Goal: Task Accomplishment & Management: Use online tool/utility

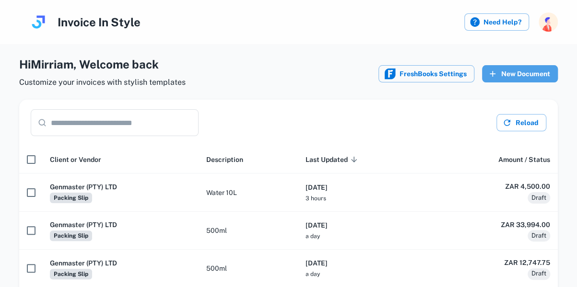
click at [516, 73] on button "New Document" at bounding box center [520, 73] width 76 height 17
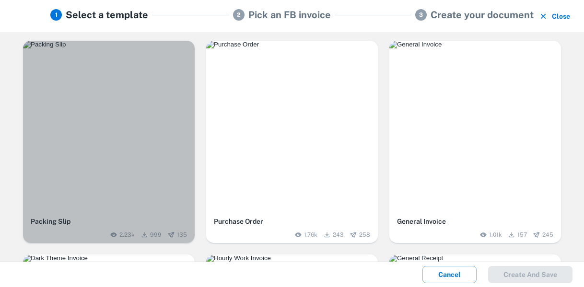
click at [135, 48] on img "button" at bounding box center [109, 45] width 172 height 8
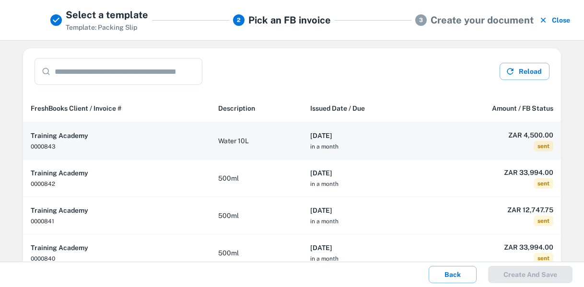
click at [266, 139] on td "Water 10L" at bounding box center [257, 140] width 92 height 37
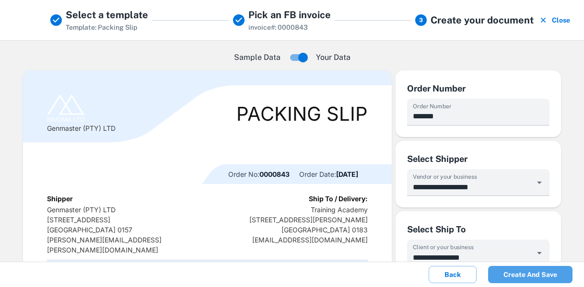
click at [513, 275] on button "Create and save" at bounding box center [530, 274] width 84 height 17
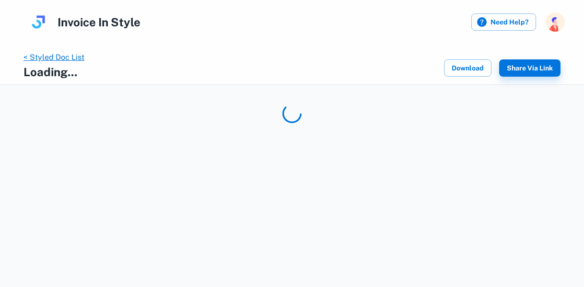
click at [64, 58] on link "< Styled Doc List" at bounding box center [54, 57] width 61 height 9
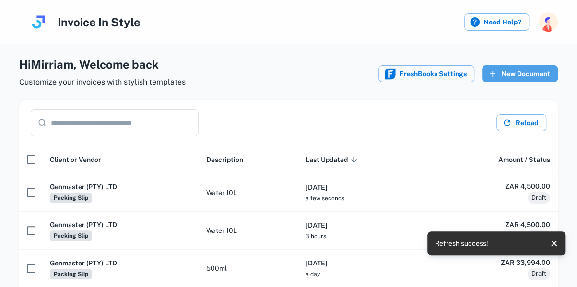
click at [536, 69] on button "New Document" at bounding box center [520, 73] width 76 height 17
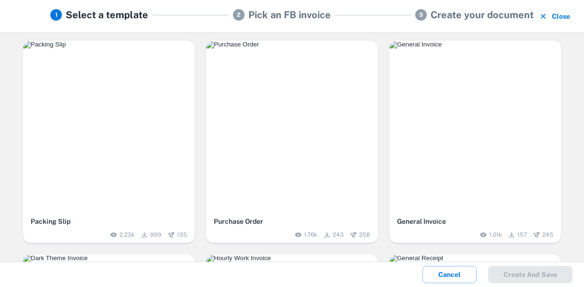
click at [128, 48] on img "button" at bounding box center [109, 45] width 172 height 8
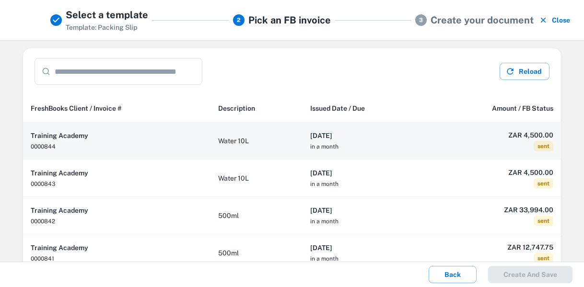
click at [391, 138] on h6 "[DATE]" at bounding box center [364, 135] width 108 height 11
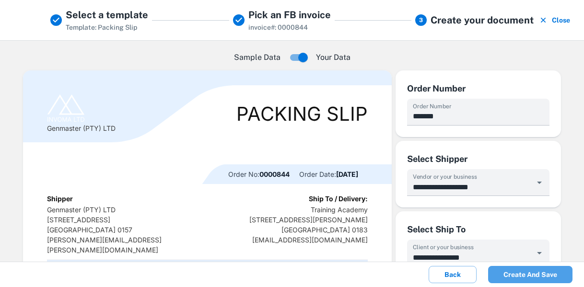
click at [526, 279] on button "Create and save" at bounding box center [530, 274] width 84 height 17
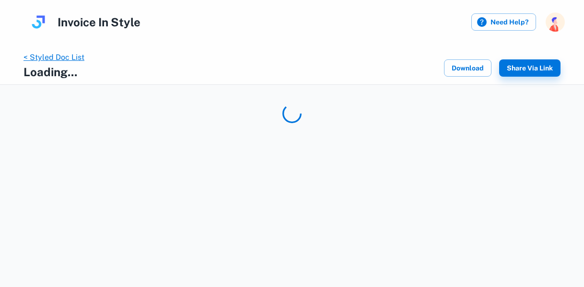
click at [63, 58] on link "< Styled Doc List" at bounding box center [54, 57] width 61 height 9
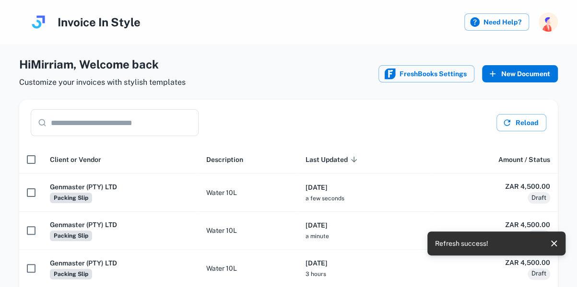
click at [524, 71] on button "New Document" at bounding box center [520, 73] width 76 height 17
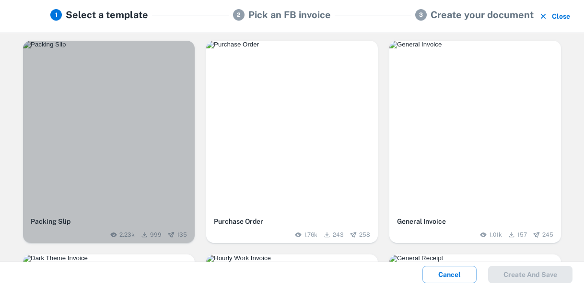
click at [150, 48] on img "button" at bounding box center [109, 45] width 172 height 8
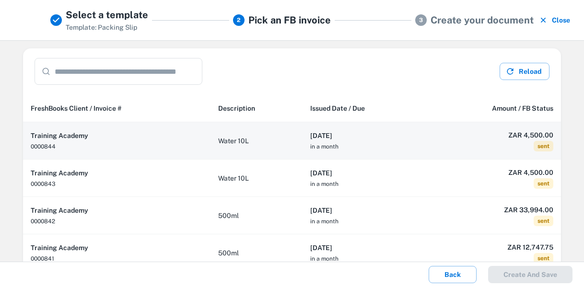
click at [382, 135] on h6 "[DATE]" at bounding box center [364, 135] width 108 height 11
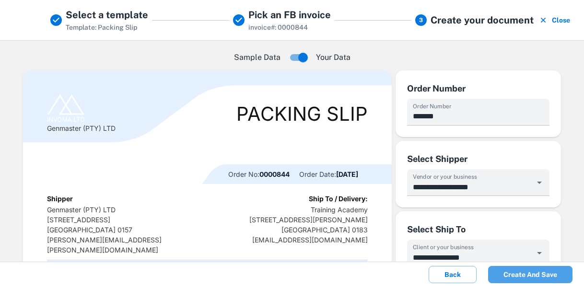
click at [522, 273] on button "Create and save" at bounding box center [530, 274] width 84 height 17
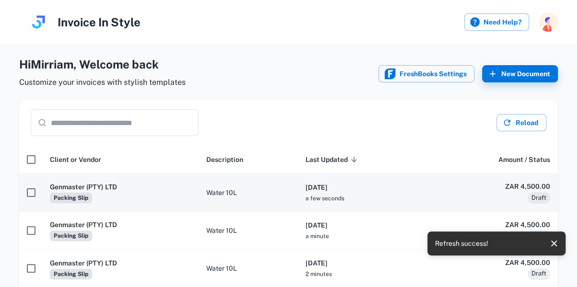
click at [399, 193] on th "[DATE] a few seconds" at bounding box center [364, 193] width 133 height 38
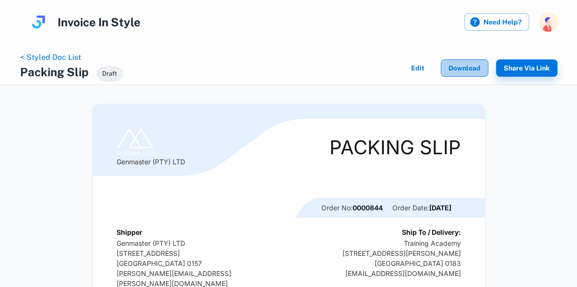
click at [462, 68] on button "Download" at bounding box center [464, 67] width 47 height 17
click at [570, 280] on div at bounding box center [570, 280] width 0 height 0
click at [59, 57] on link "< Styled Doc List" at bounding box center [50, 57] width 61 height 9
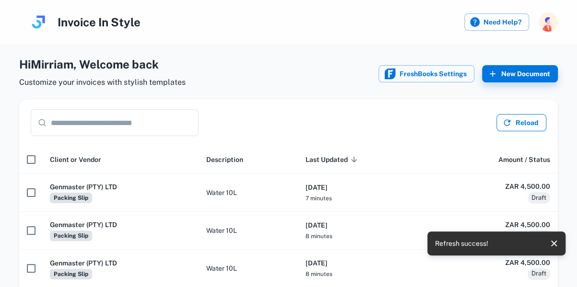
click at [524, 122] on button "Reload" at bounding box center [521, 122] width 50 height 17
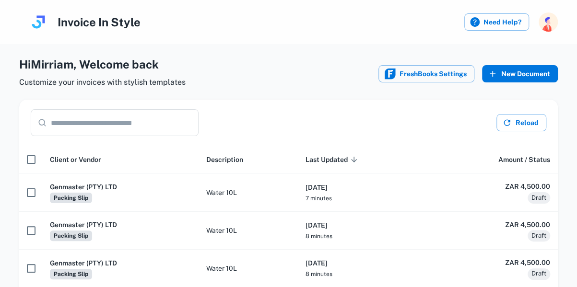
click at [520, 69] on button "New Document" at bounding box center [520, 73] width 76 height 17
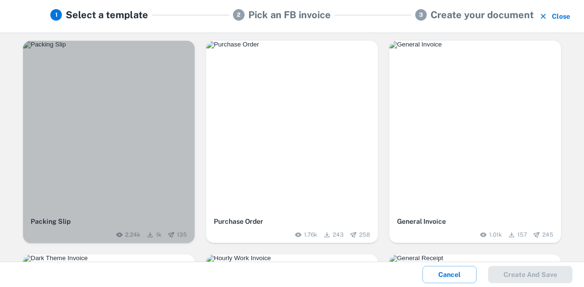
click at [165, 120] on div "button" at bounding box center [109, 127] width 172 height 172
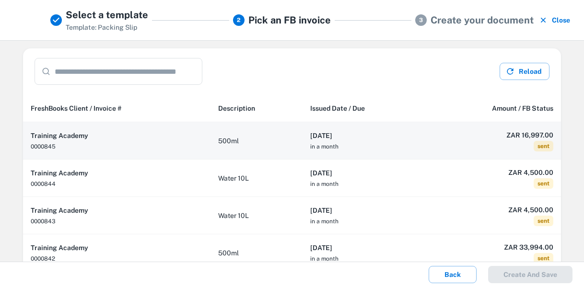
click at [413, 150] on th "[DATE] in a month" at bounding box center [364, 140] width 123 height 37
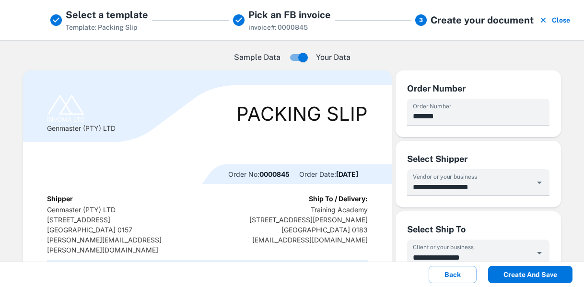
click at [536, 276] on button "Create and save" at bounding box center [530, 274] width 84 height 17
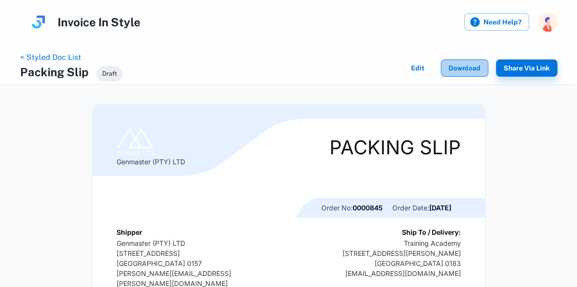
click at [470, 66] on button "Download" at bounding box center [464, 67] width 47 height 17
click at [49, 58] on link "< Styled Doc List" at bounding box center [50, 57] width 61 height 9
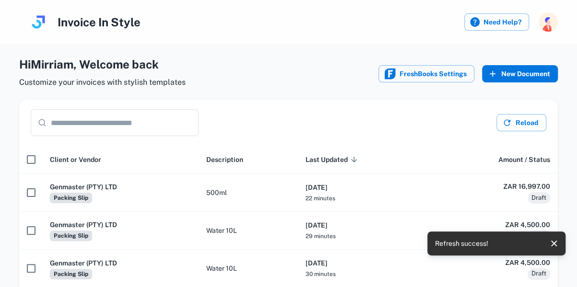
click at [527, 75] on button "New Document" at bounding box center [520, 73] width 76 height 17
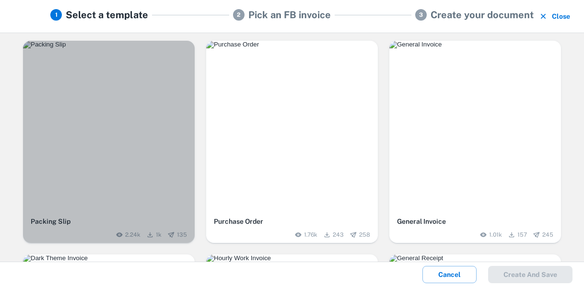
click at [166, 123] on div "button" at bounding box center [109, 127] width 172 height 172
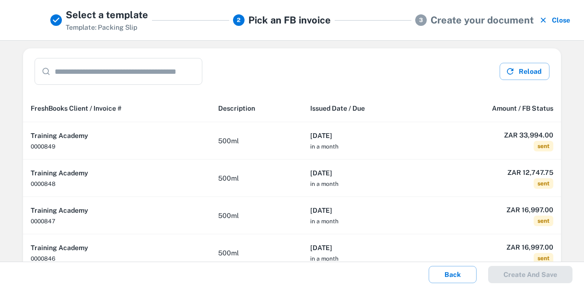
scroll to position [19, 0]
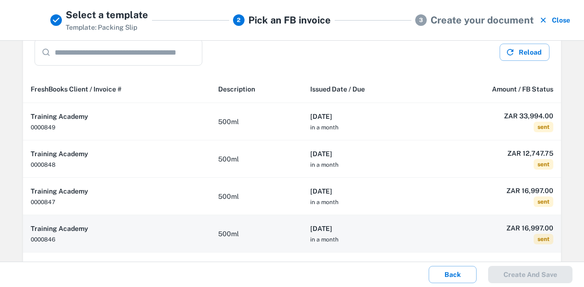
click at [378, 237] on th "[DATE] in a month" at bounding box center [364, 233] width 123 height 37
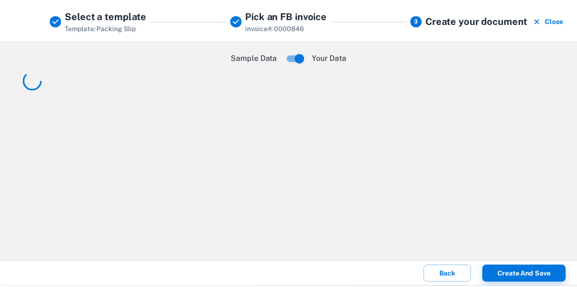
scroll to position [0, 0]
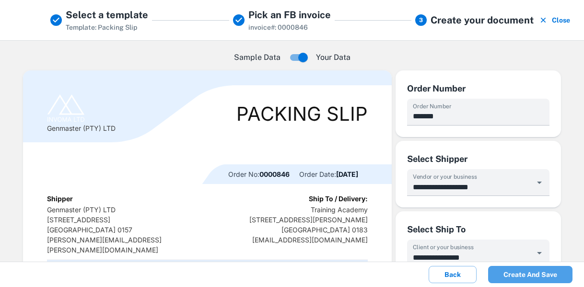
click at [527, 276] on button "Create and save" at bounding box center [530, 274] width 84 height 17
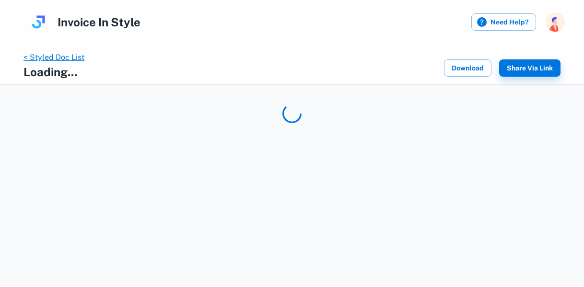
click at [62, 59] on link "< Styled Doc List" at bounding box center [54, 57] width 61 height 9
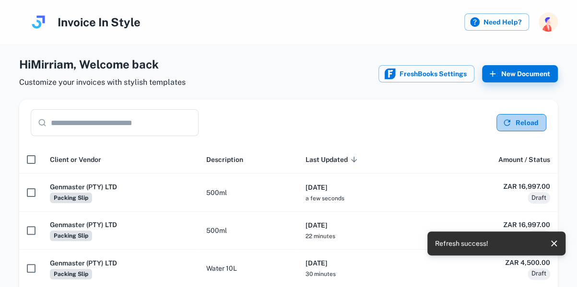
click at [535, 121] on button "Reload" at bounding box center [521, 122] width 50 height 17
click at [521, 71] on button "New Document" at bounding box center [520, 73] width 76 height 17
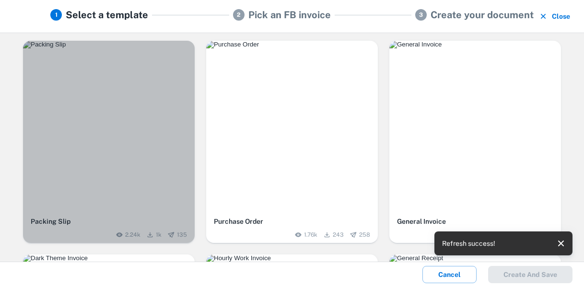
click at [127, 48] on img "button" at bounding box center [109, 45] width 172 height 8
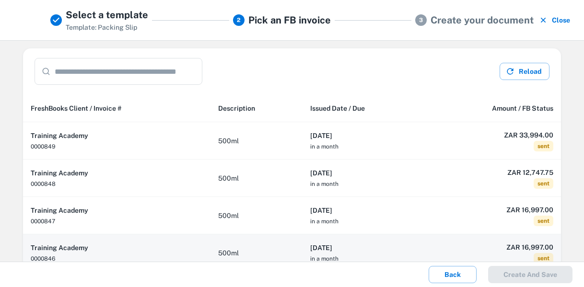
click at [381, 243] on h6 "[DATE]" at bounding box center [364, 248] width 108 height 11
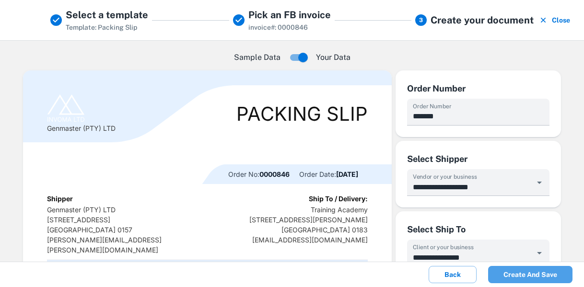
click at [530, 273] on button "Create and save" at bounding box center [530, 274] width 84 height 17
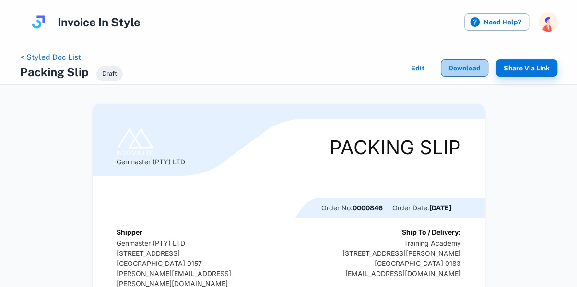
click at [478, 63] on button "Download" at bounding box center [464, 67] width 47 height 17
click at [55, 56] on link "< Styled Doc List" at bounding box center [50, 57] width 61 height 9
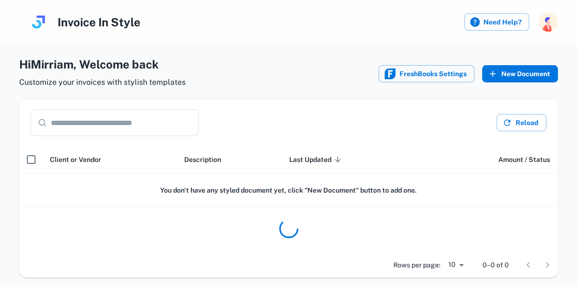
click at [531, 73] on button "New Document" at bounding box center [520, 73] width 76 height 17
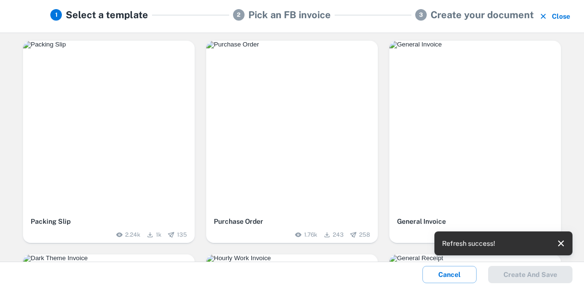
click at [123, 48] on img "button" at bounding box center [109, 45] width 172 height 8
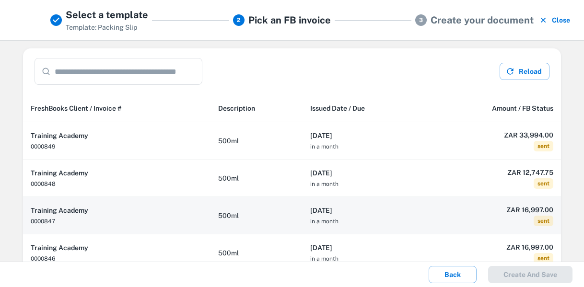
click at [387, 214] on h6 "[DATE]" at bounding box center [364, 210] width 108 height 11
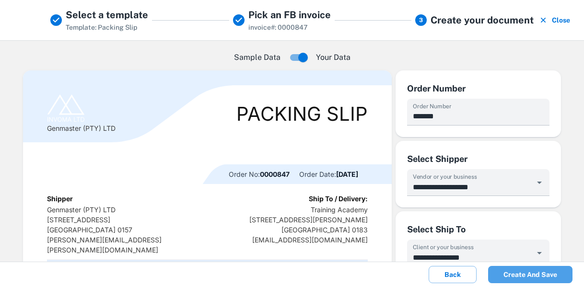
click at [535, 279] on button "Create and save" at bounding box center [530, 274] width 84 height 17
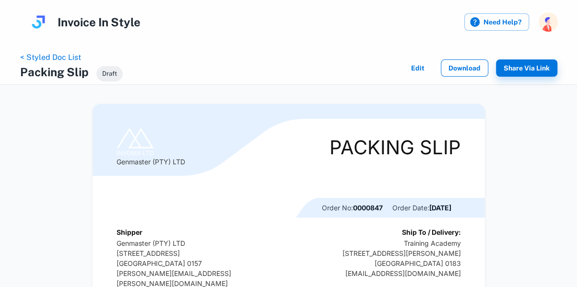
click at [463, 71] on button "Download" at bounding box center [464, 67] width 47 height 17
click at [61, 55] on link "< Styled Doc List" at bounding box center [50, 57] width 61 height 9
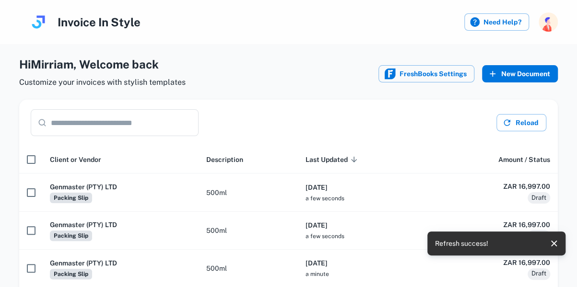
click at [520, 71] on button "New Document" at bounding box center [520, 73] width 76 height 17
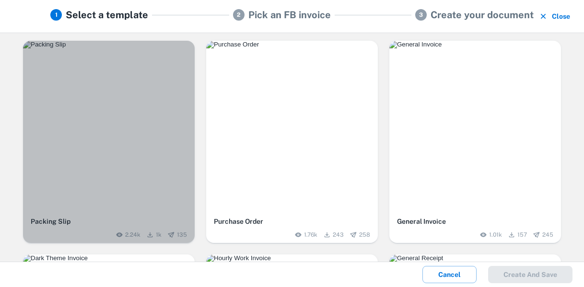
click at [129, 48] on img "button" at bounding box center [109, 45] width 172 height 8
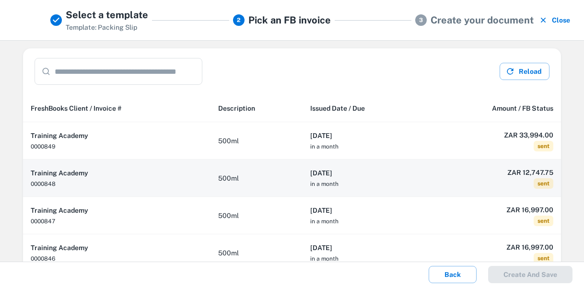
click at [369, 175] on h6 "[DATE]" at bounding box center [364, 173] width 108 height 11
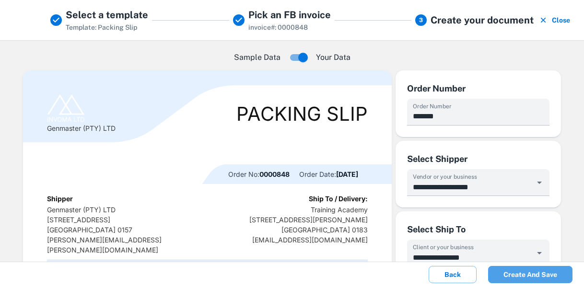
click at [529, 274] on button "Create and save" at bounding box center [530, 274] width 84 height 17
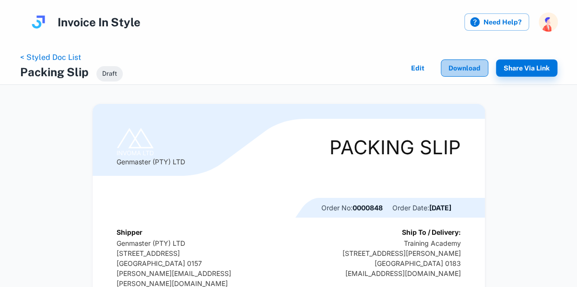
click at [468, 67] on button "Download" at bounding box center [464, 67] width 47 height 17
click at [57, 57] on link "< Styled Doc List" at bounding box center [50, 57] width 61 height 9
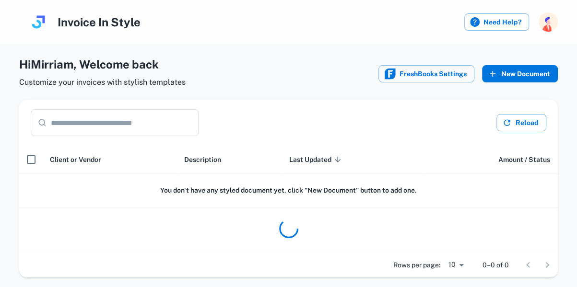
click at [528, 71] on button "New Document" at bounding box center [520, 73] width 76 height 17
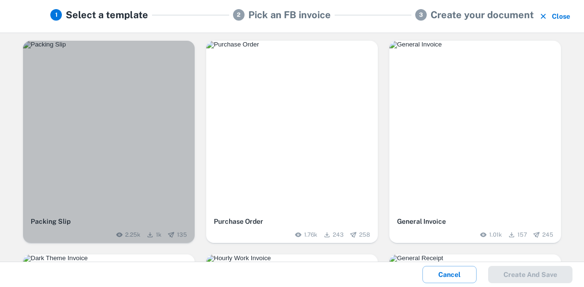
click at [120, 143] on div "button" at bounding box center [109, 127] width 172 height 172
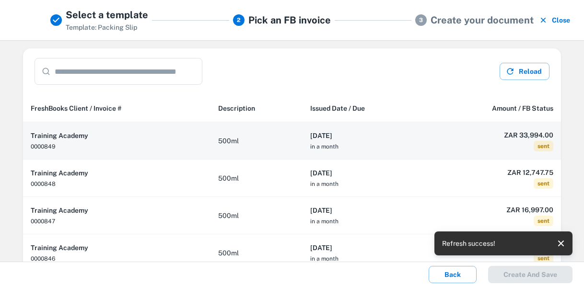
click at [390, 130] on h6 "[DATE]" at bounding box center [364, 135] width 108 height 11
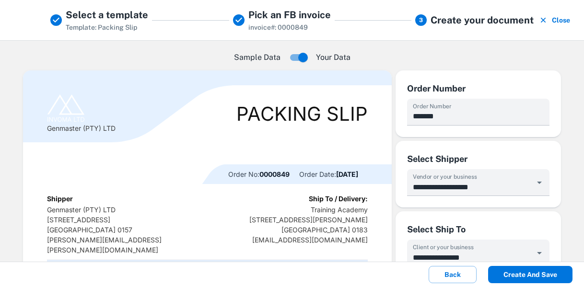
click at [533, 274] on button "Create and save" at bounding box center [530, 274] width 84 height 17
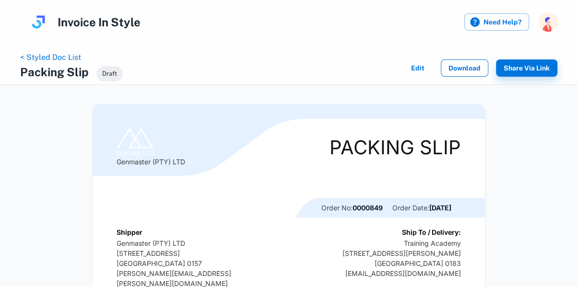
click at [461, 65] on button "Download" at bounding box center [464, 67] width 47 height 17
